Goal: Task Accomplishment & Management: Manage account settings

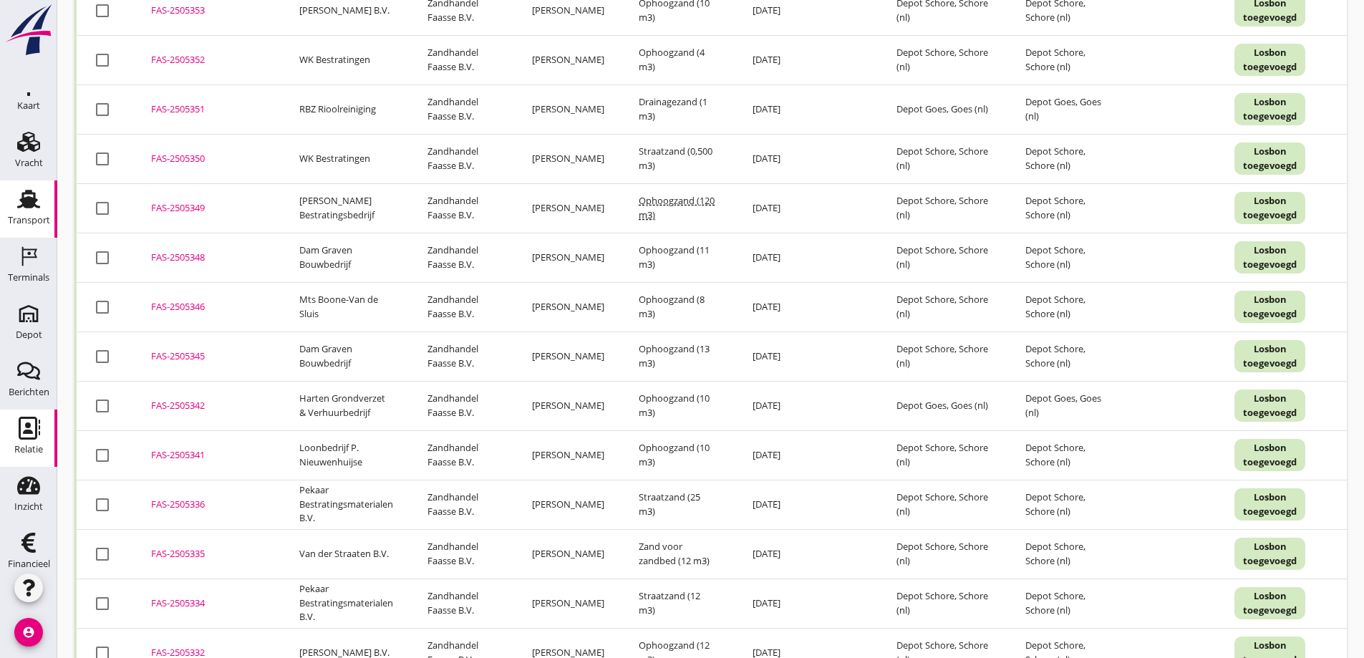
scroll to position [42, 0]
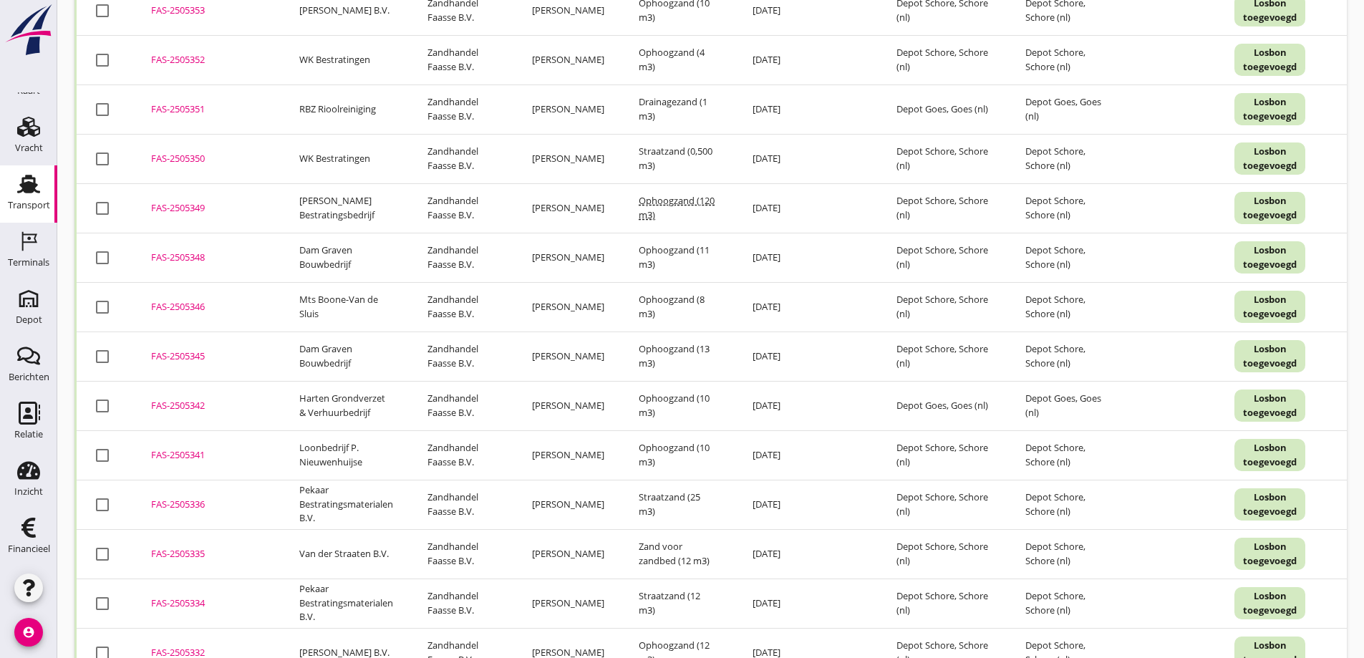
click at [195, 304] on div "FAS-2505346" at bounding box center [208, 307] width 114 height 14
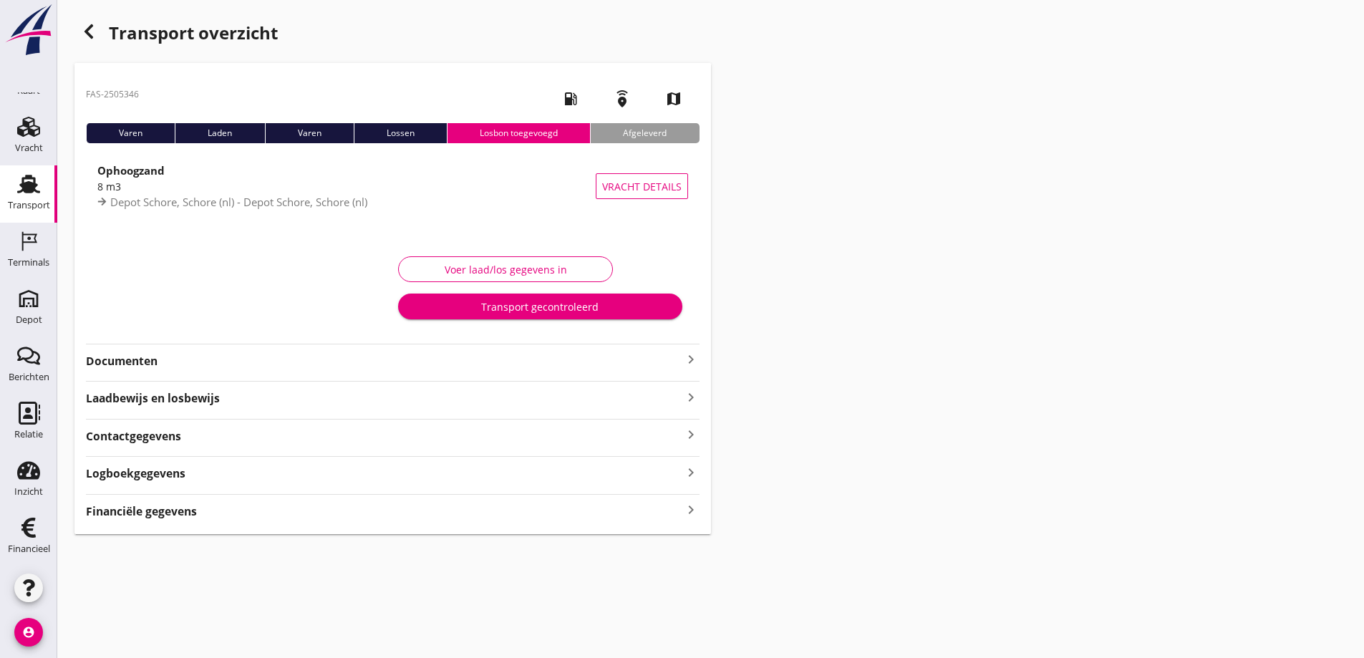
click at [153, 359] on strong "Documenten" at bounding box center [384, 361] width 596 height 16
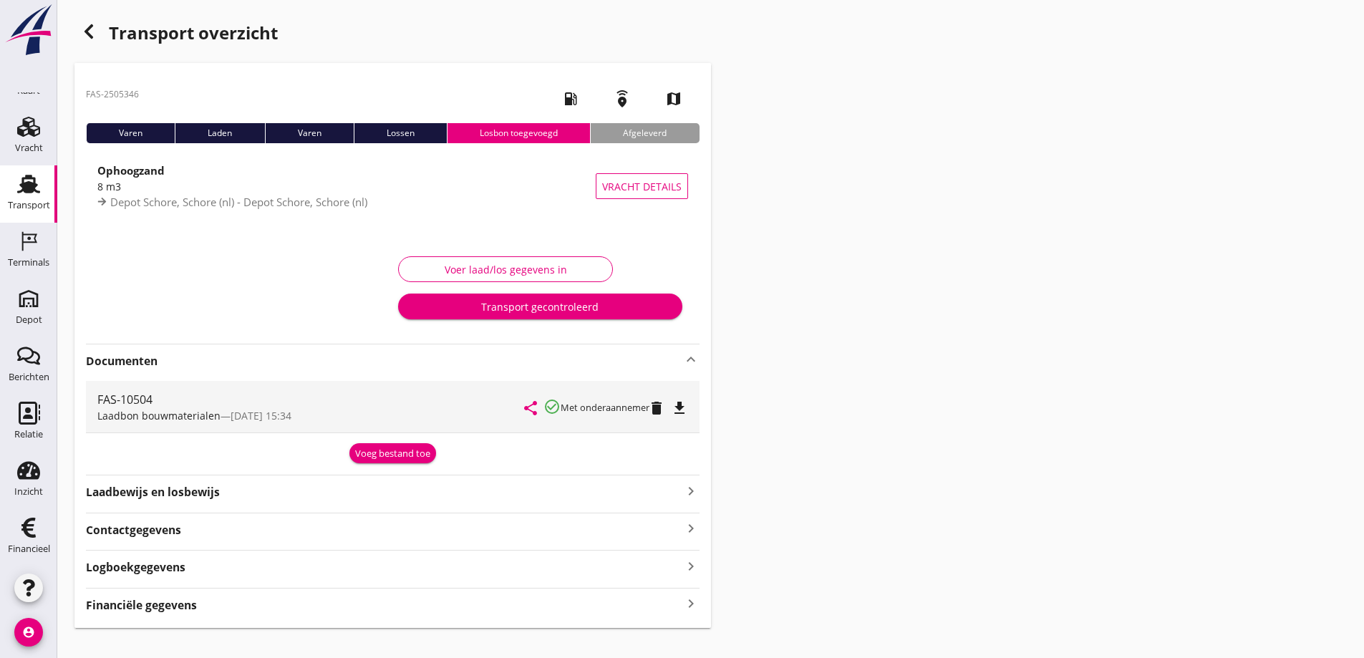
click at [682, 405] on icon "file_download" at bounding box center [679, 408] width 17 height 17
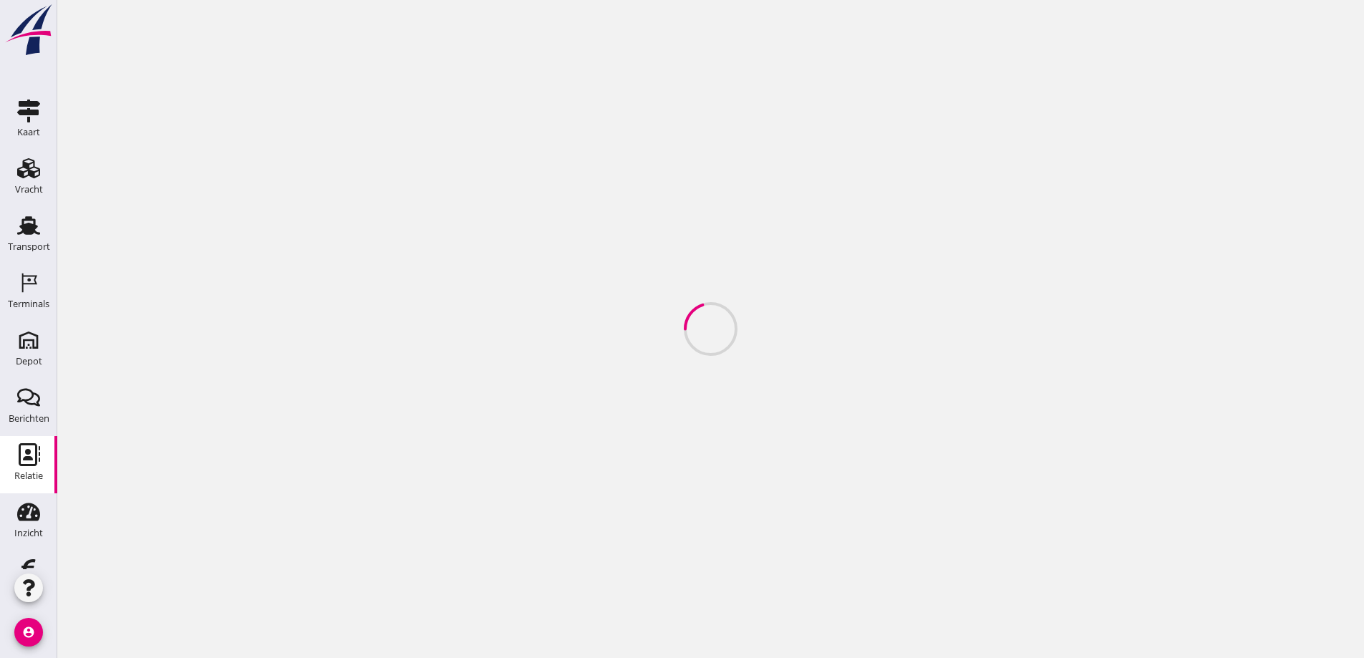
scroll to position [42, 0]
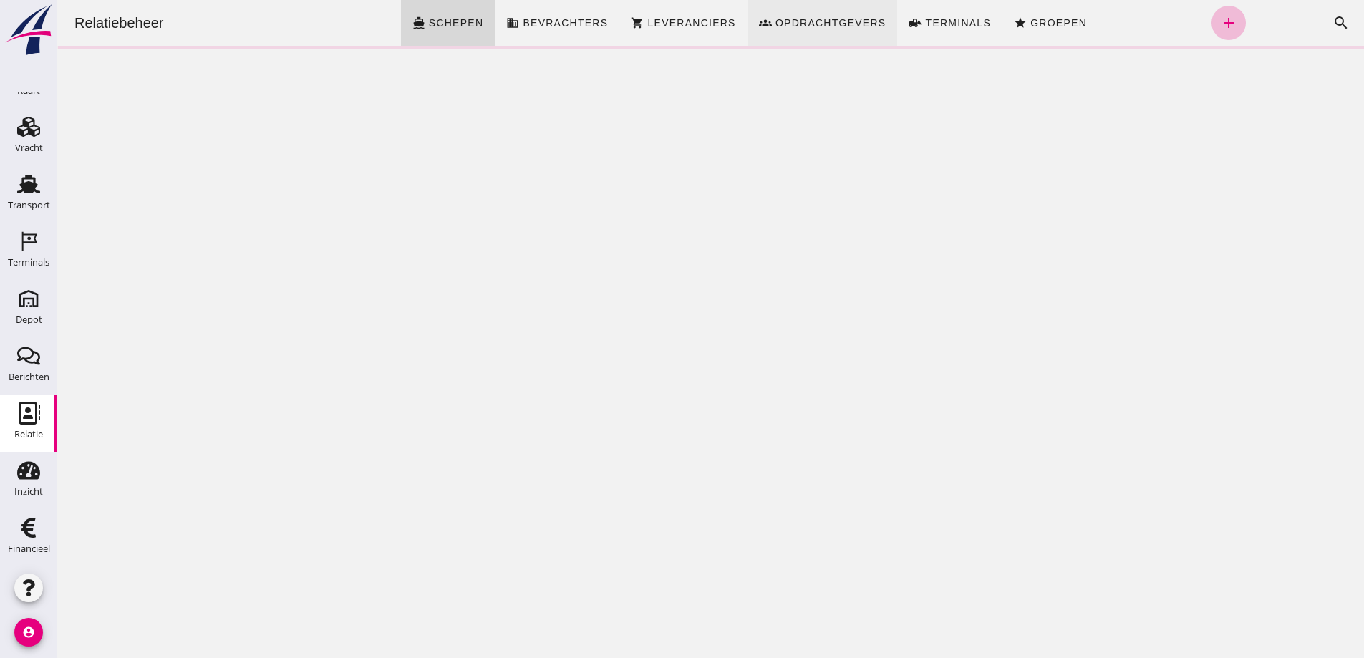
click at [836, 19] on span "Opdrachtgevers" at bounding box center [831, 22] width 112 height 11
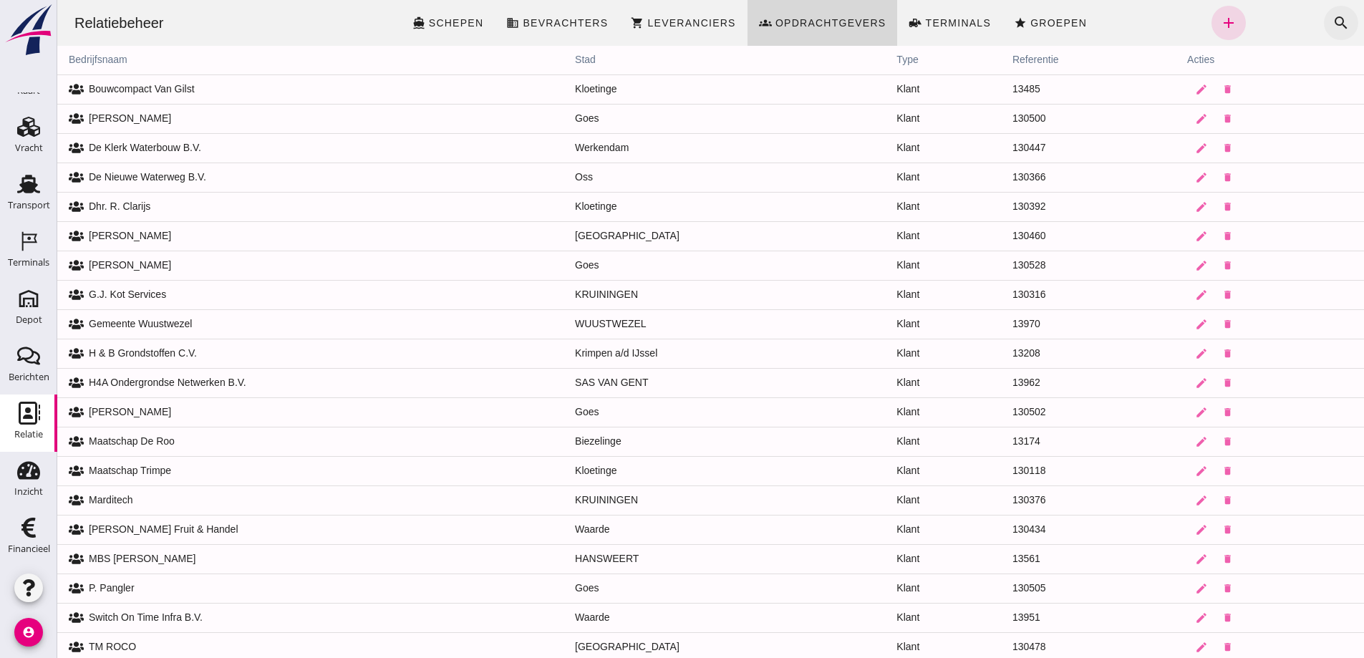
click at [1333, 21] on icon "search" at bounding box center [1341, 22] width 17 height 17
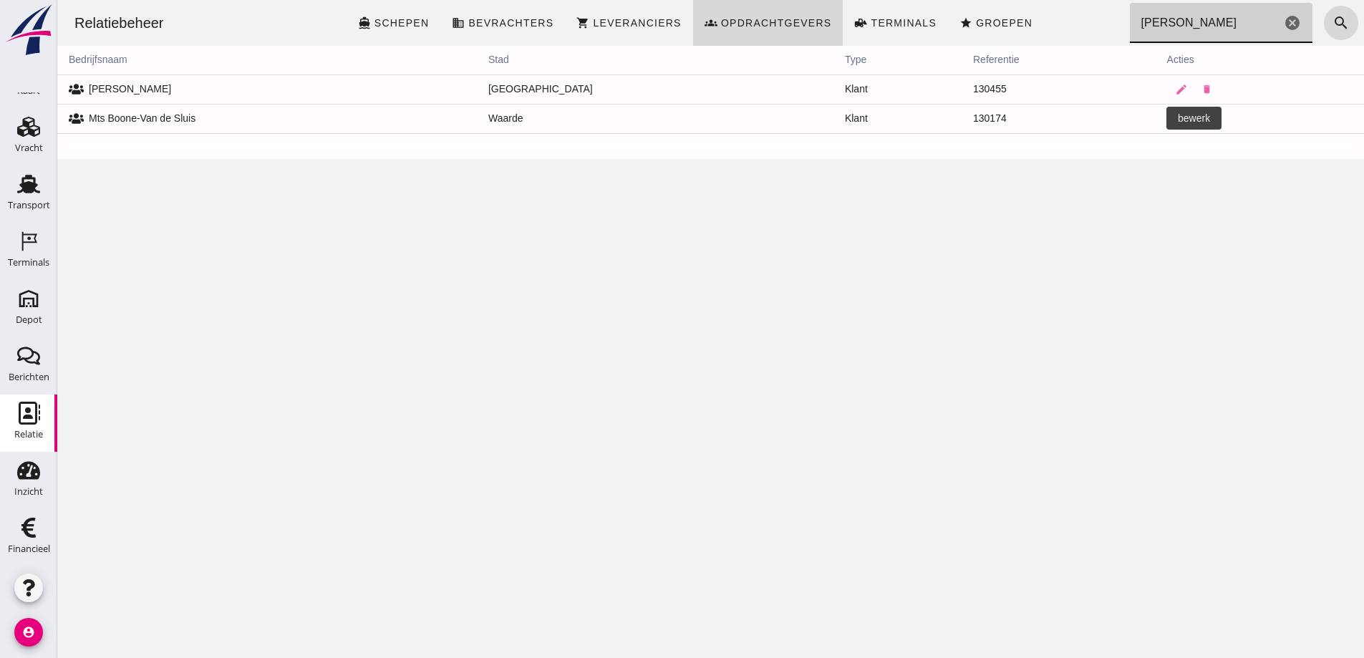
type input "boone"
click at [1175, 117] on icon "edit" at bounding box center [1181, 118] width 13 height 13
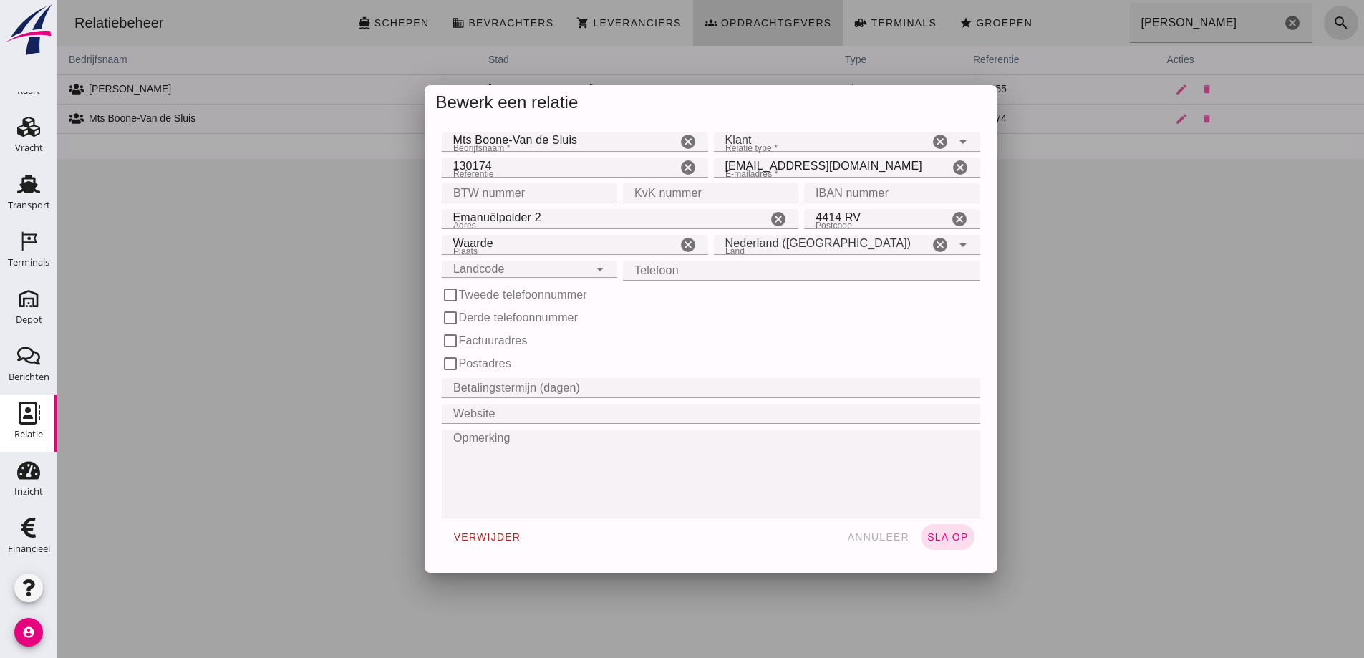
click at [690, 266] on input "Telefoon" at bounding box center [797, 271] width 349 height 20
type input "0620350487"
click at [949, 533] on span "sla op" at bounding box center [948, 536] width 42 height 11
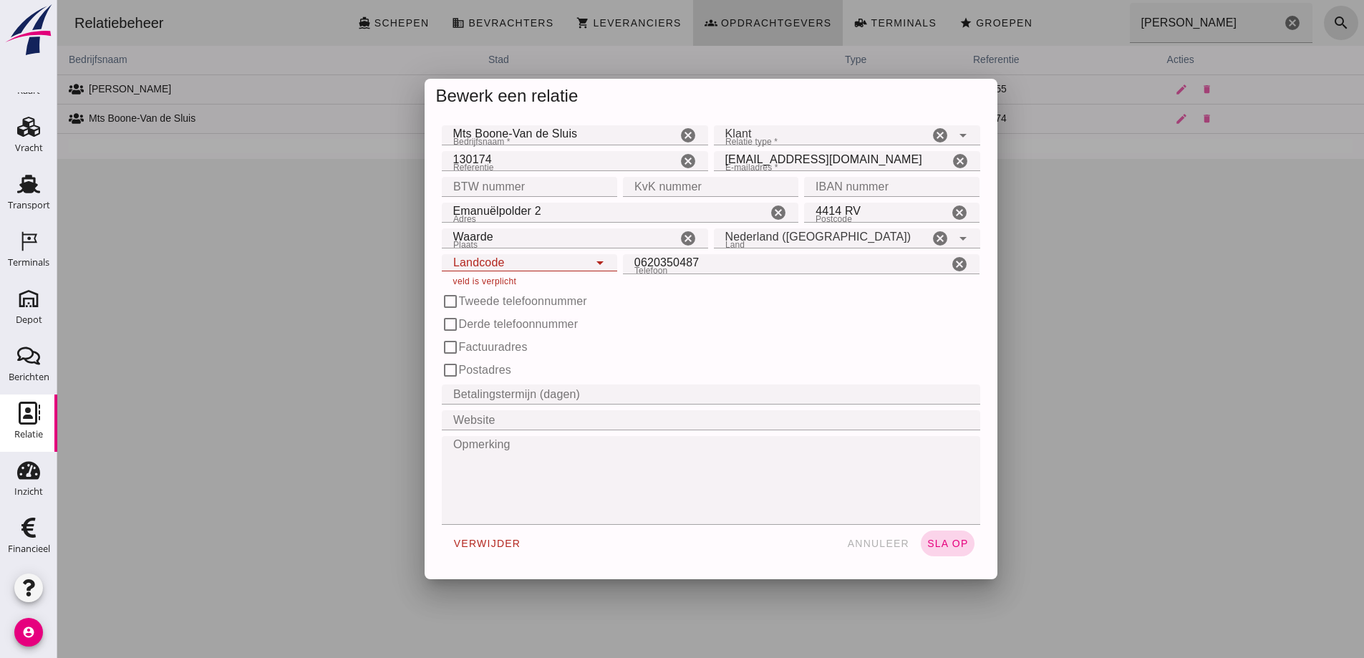
click at [944, 536] on button "sla op" at bounding box center [948, 544] width 54 height 26
click at [591, 259] on icon "arrow_drop_down" at bounding box center [599, 262] width 17 height 17
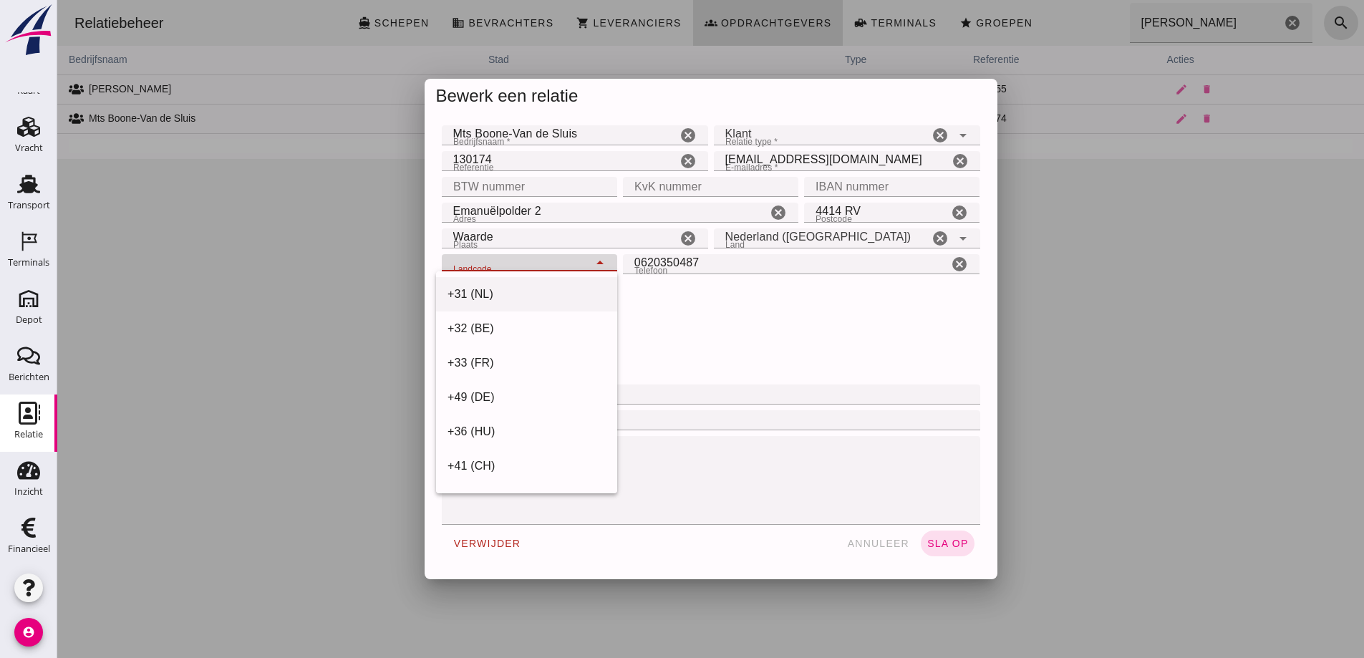
click at [521, 293] on div "+31 (NL)" at bounding box center [527, 294] width 158 height 17
type input "+31 (NL)"
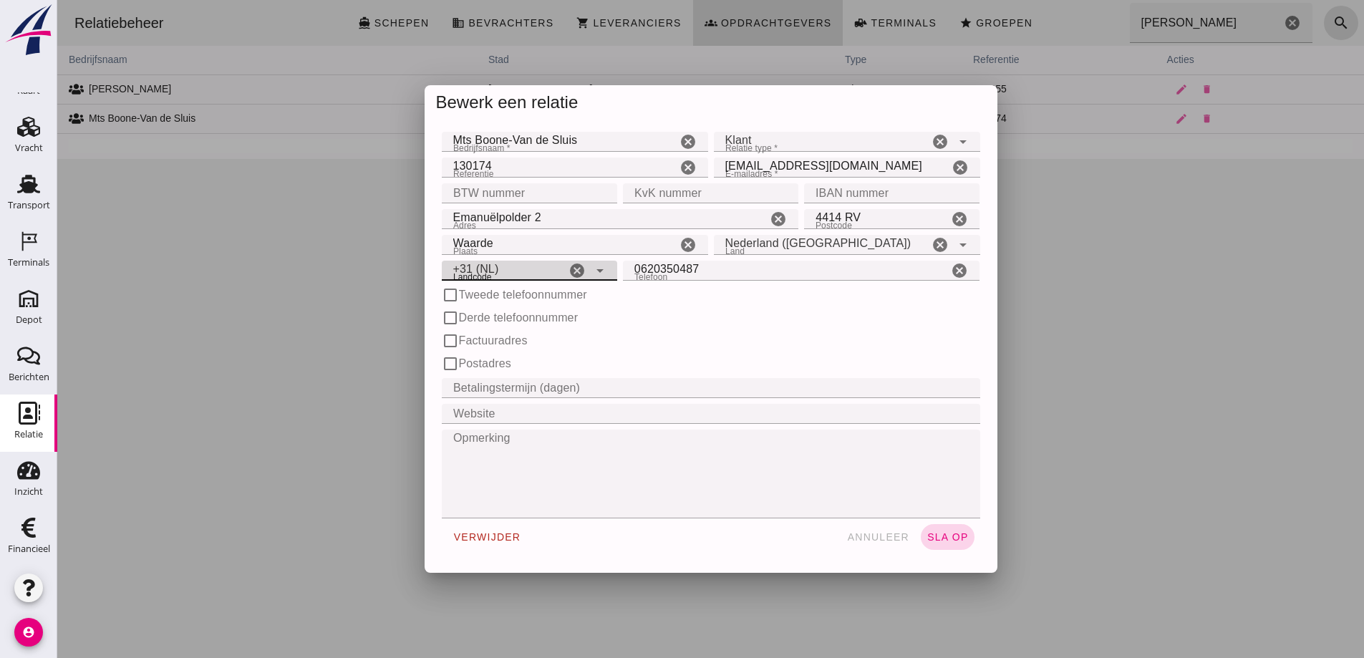
click at [942, 530] on button "sla op" at bounding box center [948, 537] width 54 height 26
